Goal: Task Accomplishment & Management: Manage account settings

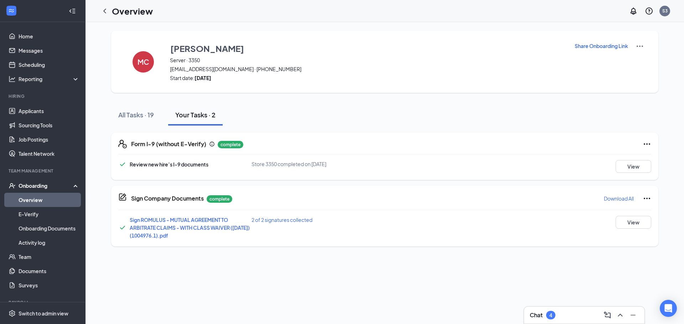
click at [128, 128] on div "Form I-9 (without E-Verify) complete Review new hire’s I-9 documents Store 3350…" at bounding box center [384, 186] width 547 height 121
click at [145, 113] on div "All Tasks · 19" at bounding box center [136, 114] width 36 height 9
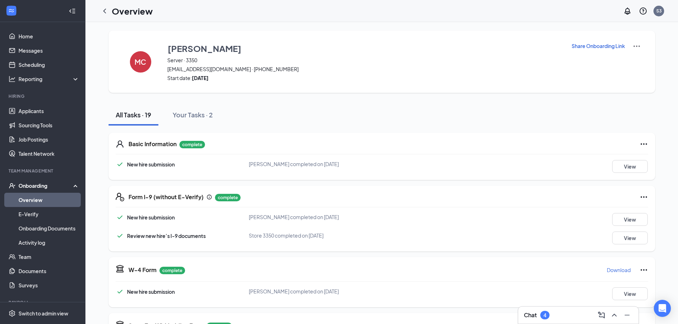
click at [46, 203] on link "Overview" at bounding box center [49, 200] width 61 height 14
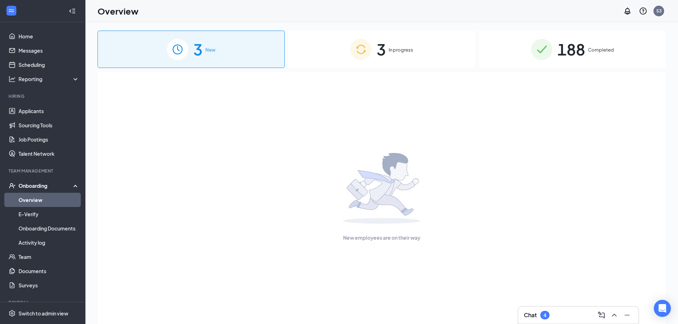
click at [293, 50] on div "3 In progress" at bounding box center [381, 49] width 187 height 37
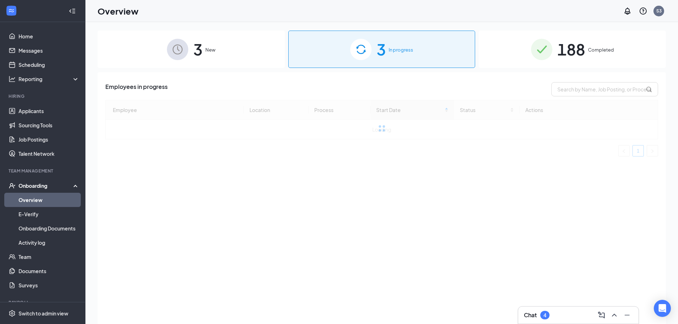
click at [593, 52] on span "Completed" at bounding box center [601, 49] width 26 height 7
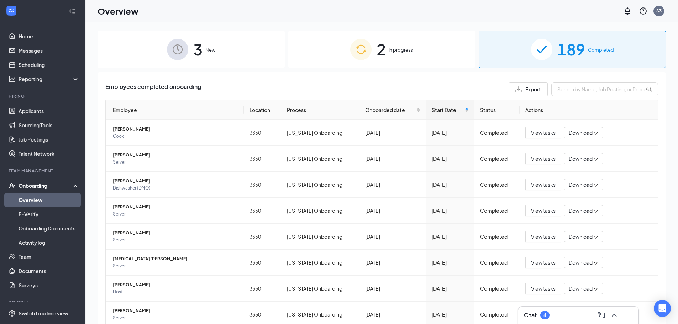
click at [394, 45] on div "2 In progress" at bounding box center [381, 49] width 187 height 37
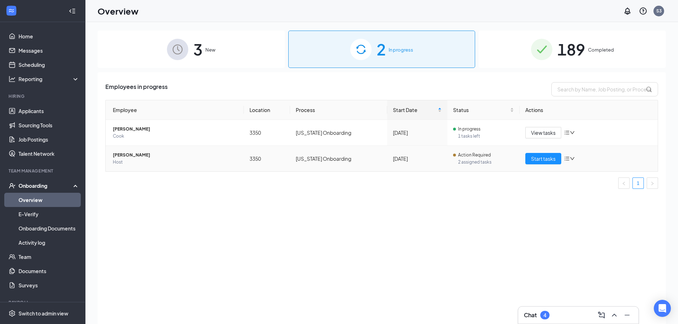
click at [326, 153] on td "[US_STATE] Onboarding" at bounding box center [338, 159] width 97 height 26
click at [358, 173] on div "Employee Location Process Start Date Status Actions Ana [STREET_ADDRESS][PERSON…" at bounding box center [381, 144] width 553 height 89
drag, startPoint x: 362, startPoint y: 173, endPoint x: 366, endPoint y: 175, distance: 5.0
click at [365, 175] on div "Employee Location Process Start Date Status Actions Ana [STREET_ADDRESS][PERSON…" at bounding box center [381, 144] width 553 height 89
click at [552, 161] on span "Start tasks" at bounding box center [543, 159] width 25 height 8
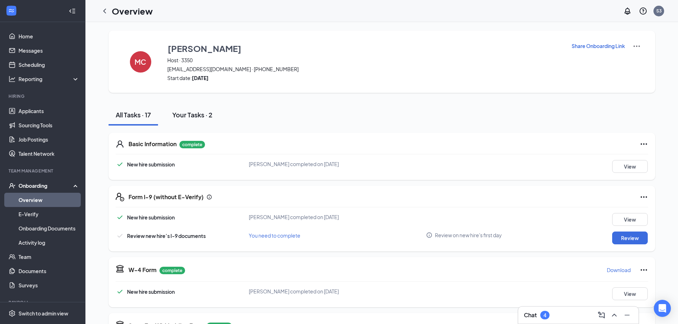
click at [199, 124] on button "Your Tasks · 2" at bounding box center [192, 114] width 54 height 21
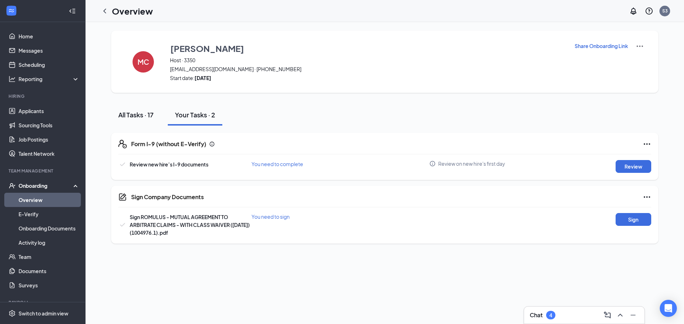
click at [154, 119] on div "All Tasks · 17" at bounding box center [135, 114] width 35 height 9
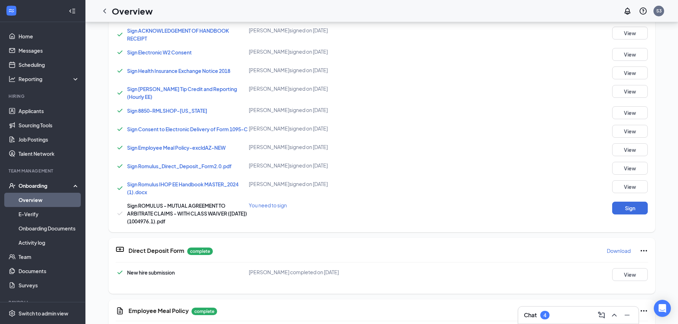
scroll to position [107, 0]
